Goal: Task Accomplishment & Management: Use online tool/utility

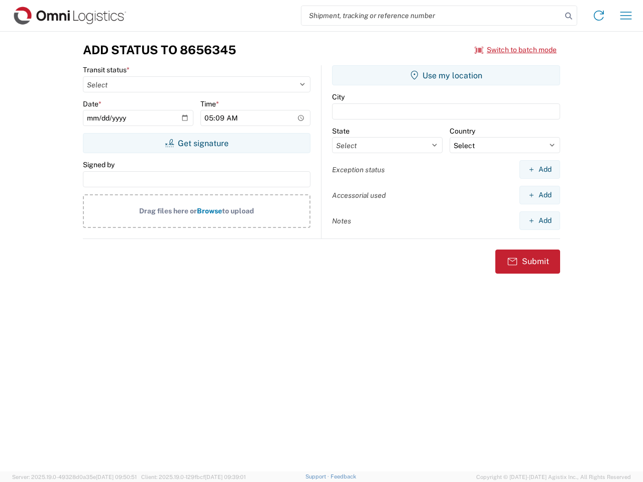
click at [431, 16] on input "search" at bounding box center [431, 15] width 260 height 19
click at [569, 16] on icon at bounding box center [569, 16] width 14 height 14
click at [599, 16] on icon at bounding box center [599, 16] width 16 height 16
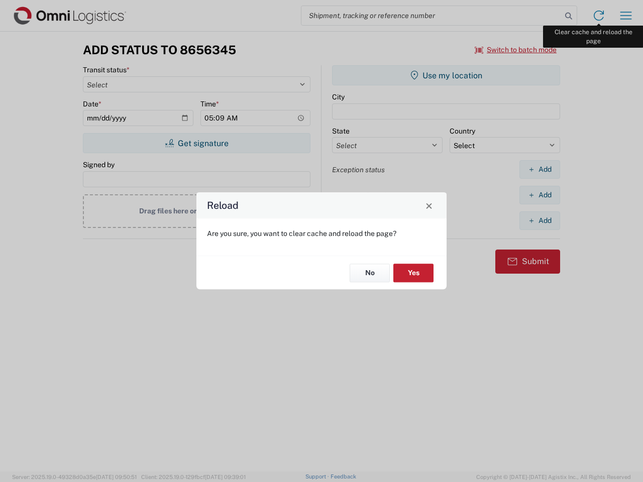
click at [626, 16] on div "Reload Are you sure, you want to clear cache and reload the page? No Yes" at bounding box center [321, 241] width 643 height 482
click at [516, 50] on div "Reload Are you sure, you want to clear cache and reload the page? No Yes" at bounding box center [321, 241] width 643 height 482
click at [196, 143] on div "Reload Are you sure, you want to clear cache and reload the page? No Yes" at bounding box center [321, 241] width 643 height 482
click at [446, 75] on div "Reload Are you sure, you want to clear cache and reload the page? No Yes" at bounding box center [321, 241] width 643 height 482
click at [539, 169] on div "Reload Are you sure, you want to clear cache and reload the page? No Yes" at bounding box center [321, 241] width 643 height 482
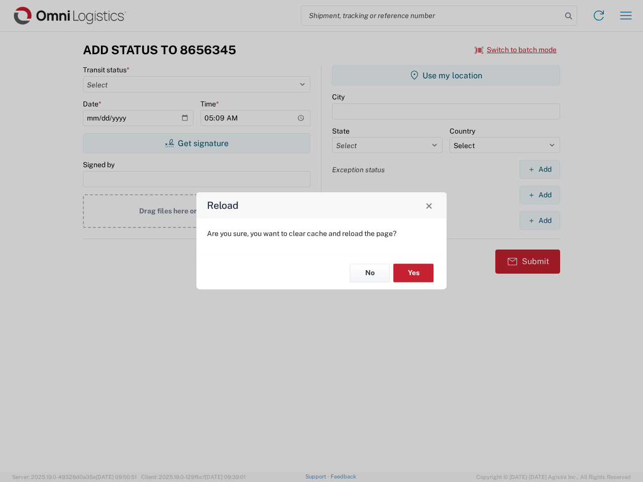
click at [539, 195] on div "Reload Are you sure, you want to clear cache and reload the page? No Yes" at bounding box center [321, 241] width 643 height 482
click at [539, 220] on div "Reload Are you sure, you want to clear cache and reload the page? No Yes" at bounding box center [321, 241] width 643 height 482
